Goal: Transaction & Acquisition: Purchase product/service

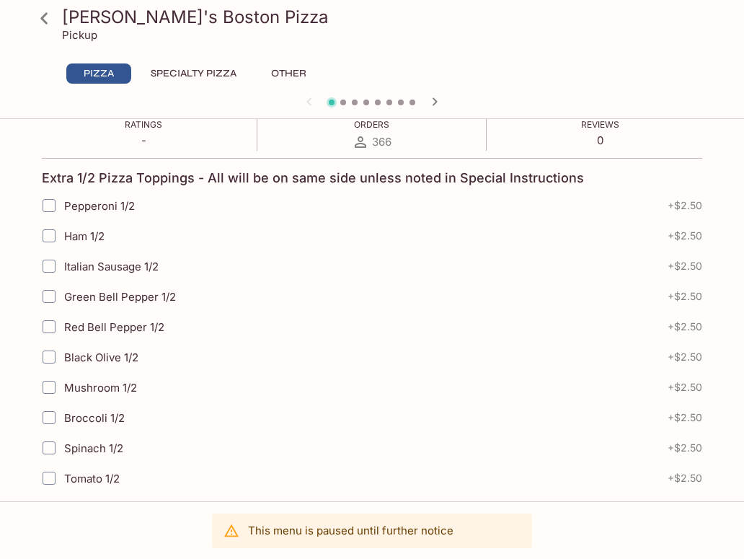
scroll to position [617, 0]
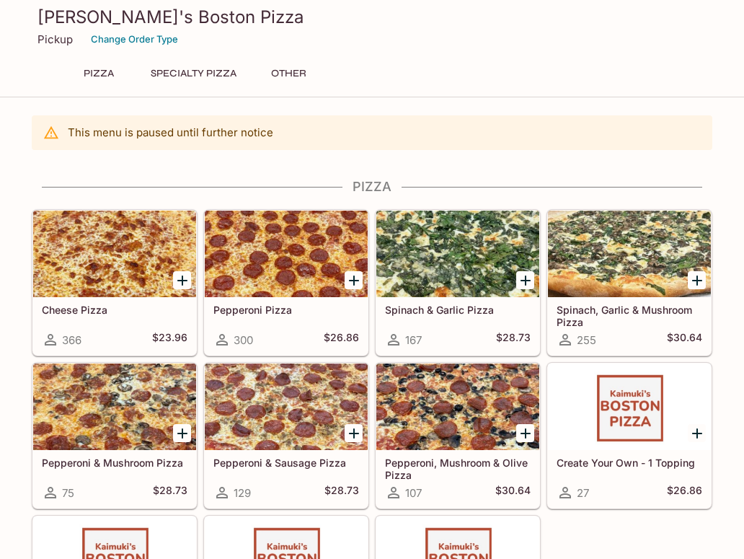
scroll to position [542, 0]
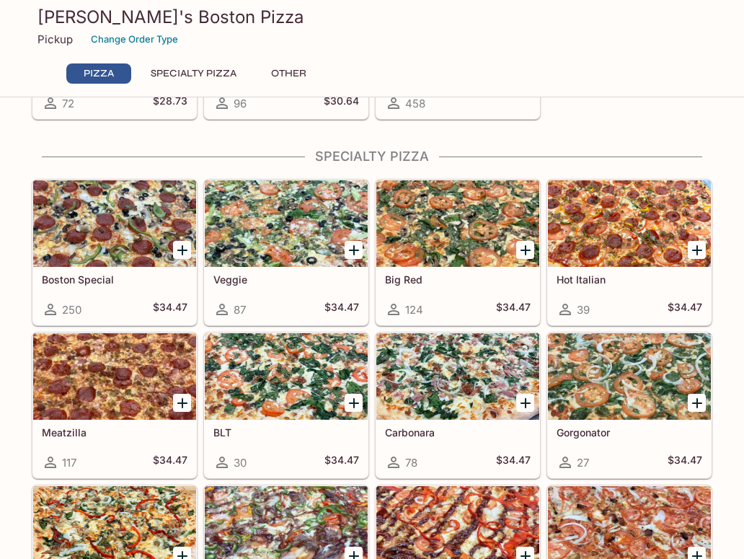
click at [455, 231] on div at bounding box center [457, 223] width 163 height 87
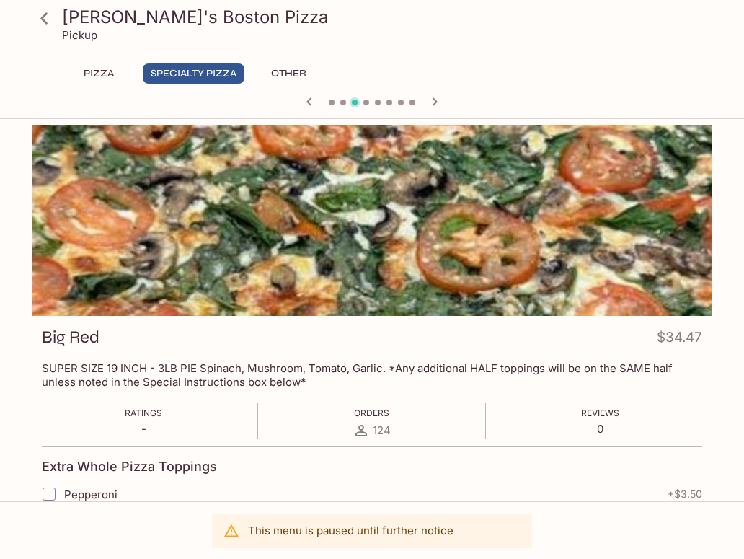
click at [46, 371] on p "SUPER SIZE 19 INCH - 3LB PIE Spinach, Mushroom, Tomato, Garlic. *Any additional…" at bounding box center [372, 374] width 660 height 27
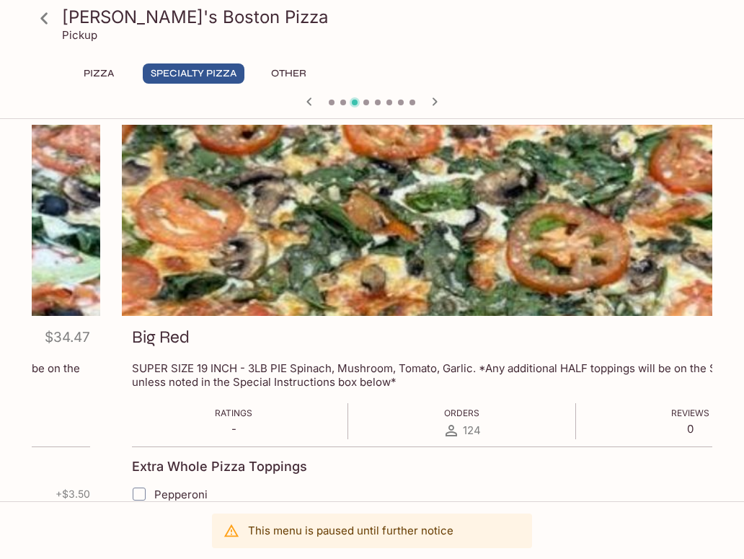
click at [137, 373] on p "SUPER SIZE 19 INCH - 3LB PIE Spinach, Mushroom, Tomato, Garlic. *Any additional…" at bounding box center [462, 374] width 660 height 27
